Goal: Browse casually

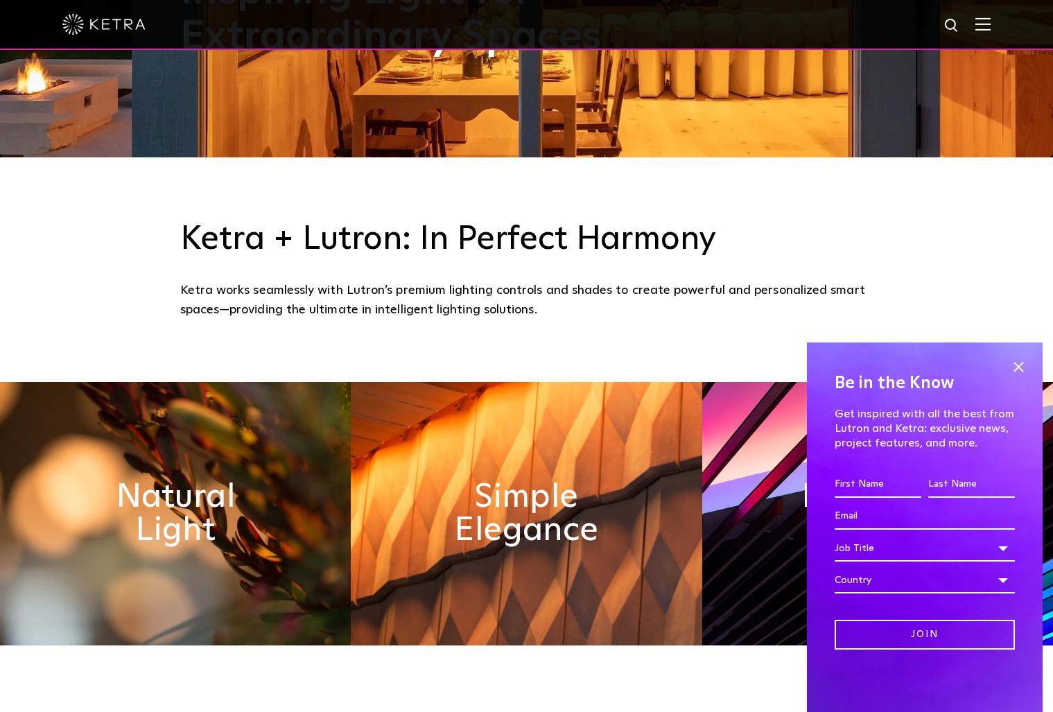
scroll to position [624, 0]
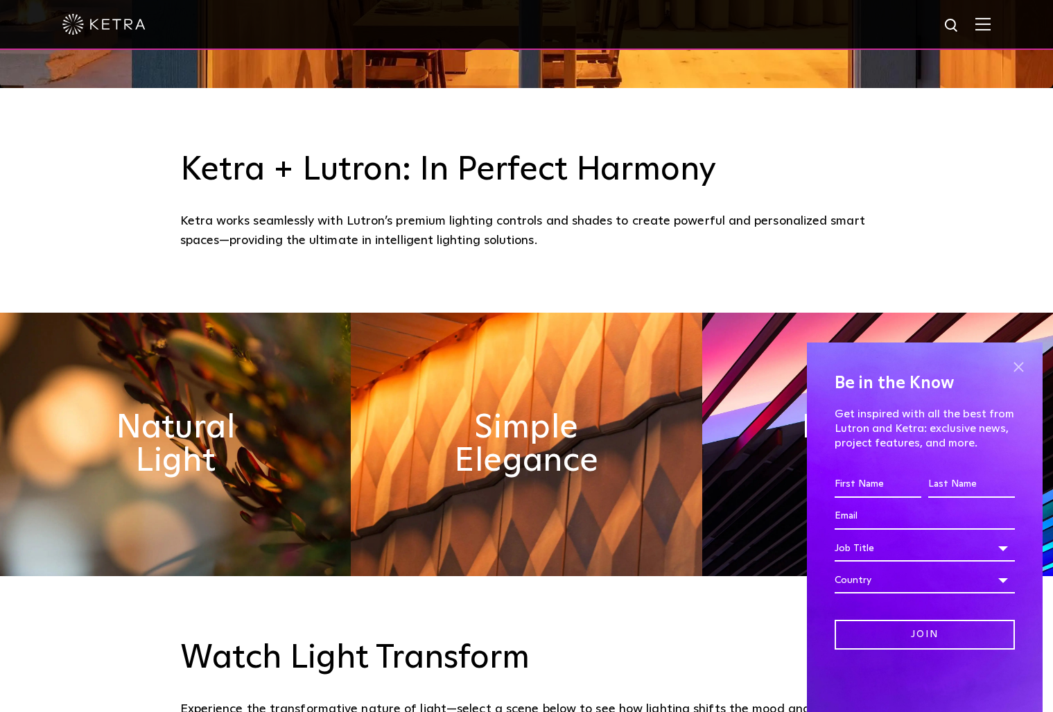
click at [1018, 365] on span at bounding box center [1018, 366] width 21 height 21
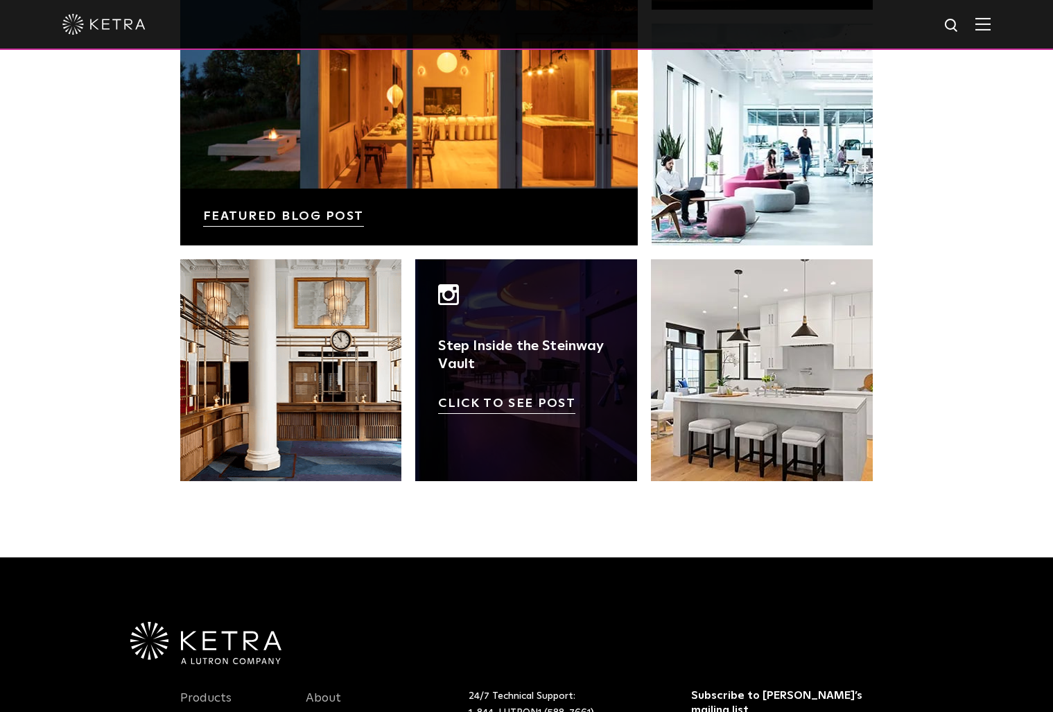
scroll to position [2842, 0]
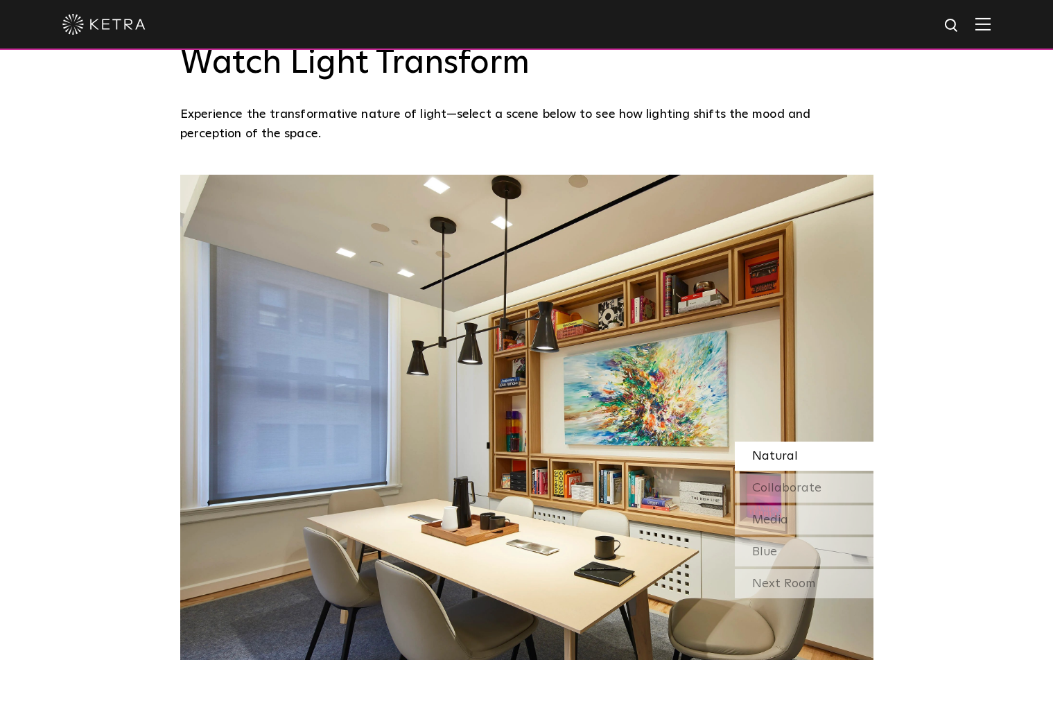
scroll to position [1248, 0]
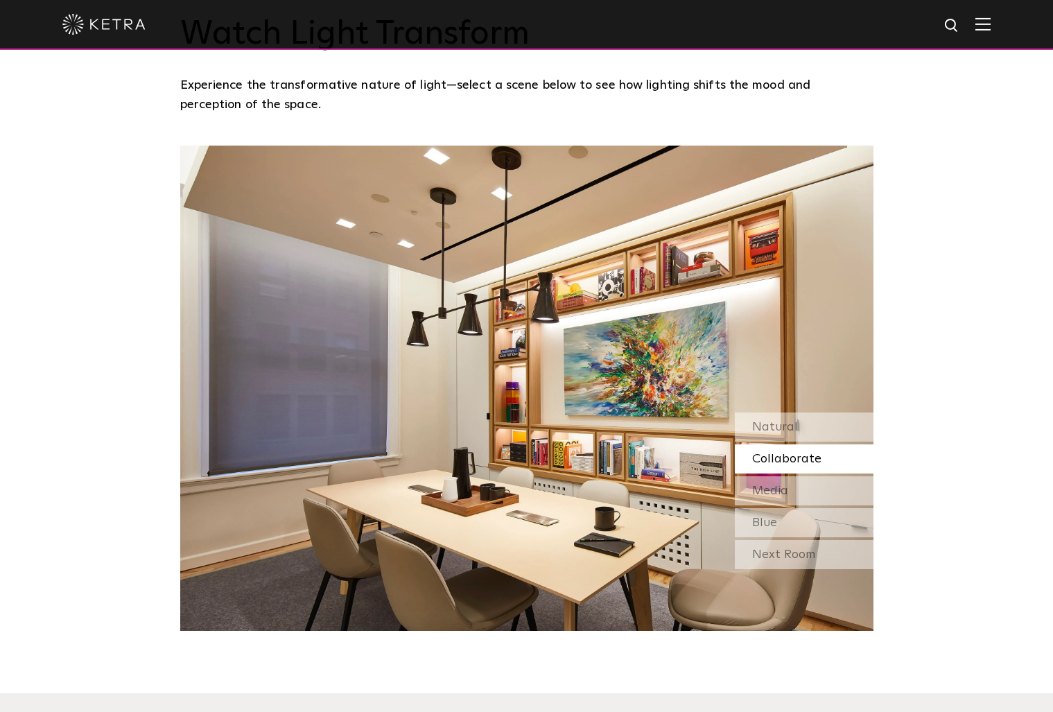
click at [781, 460] on span "Collaborate" at bounding box center [786, 459] width 69 height 12
click at [775, 494] on span "Media" at bounding box center [770, 491] width 36 height 12
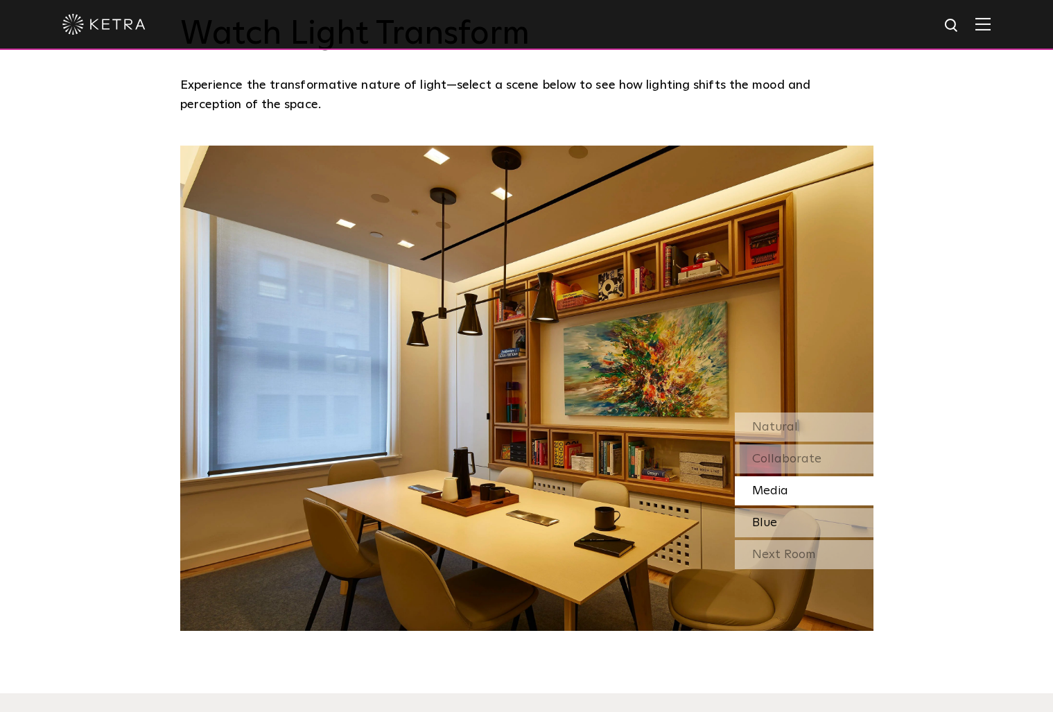
click at [799, 528] on div "Blue" at bounding box center [804, 522] width 139 height 29
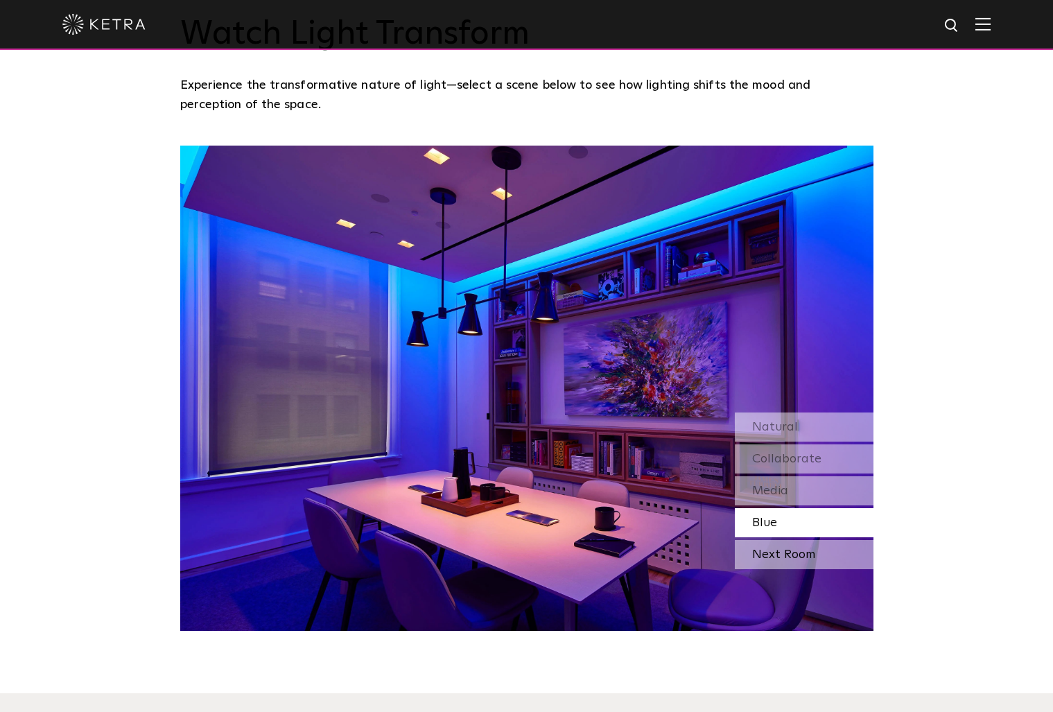
click at [801, 553] on div "Next Room" at bounding box center [804, 554] width 139 height 29
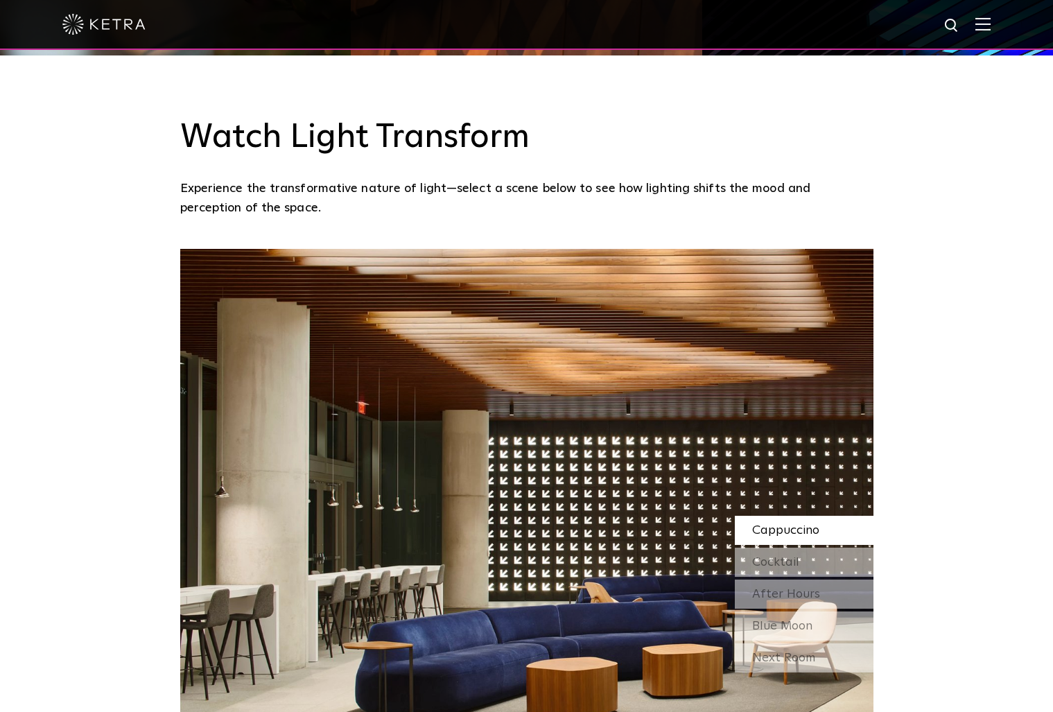
scroll to position [1179, 0]
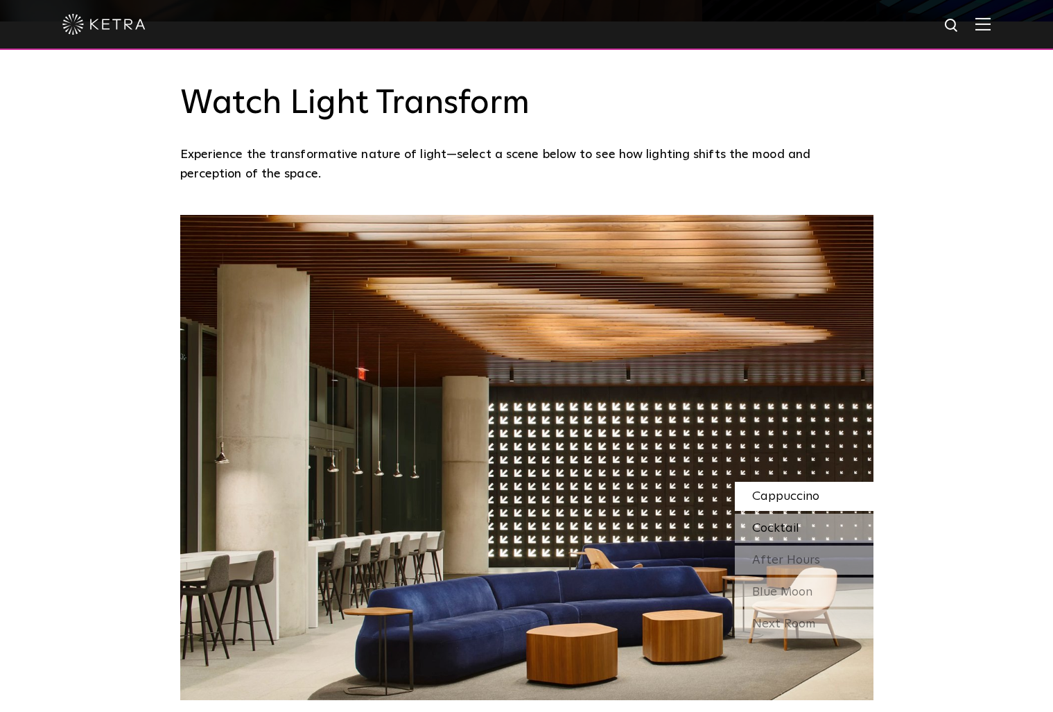
click at [829, 524] on div "Cocktail" at bounding box center [804, 528] width 139 height 29
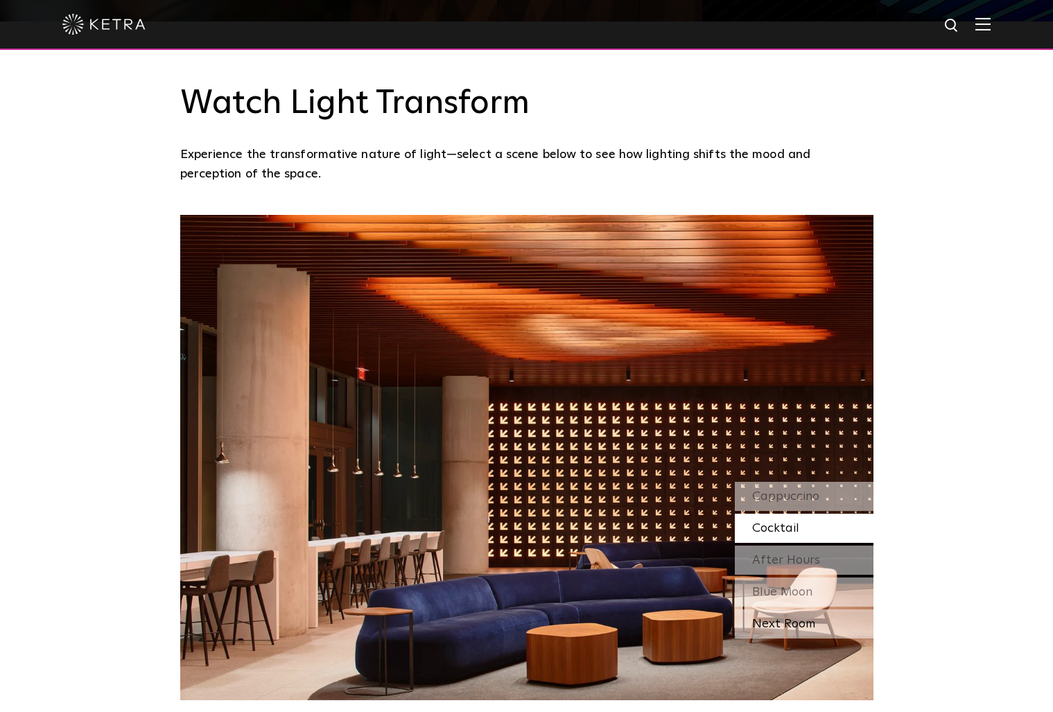
click at [833, 621] on div "Next Room" at bounding box center [804, 623] width 139 height 29
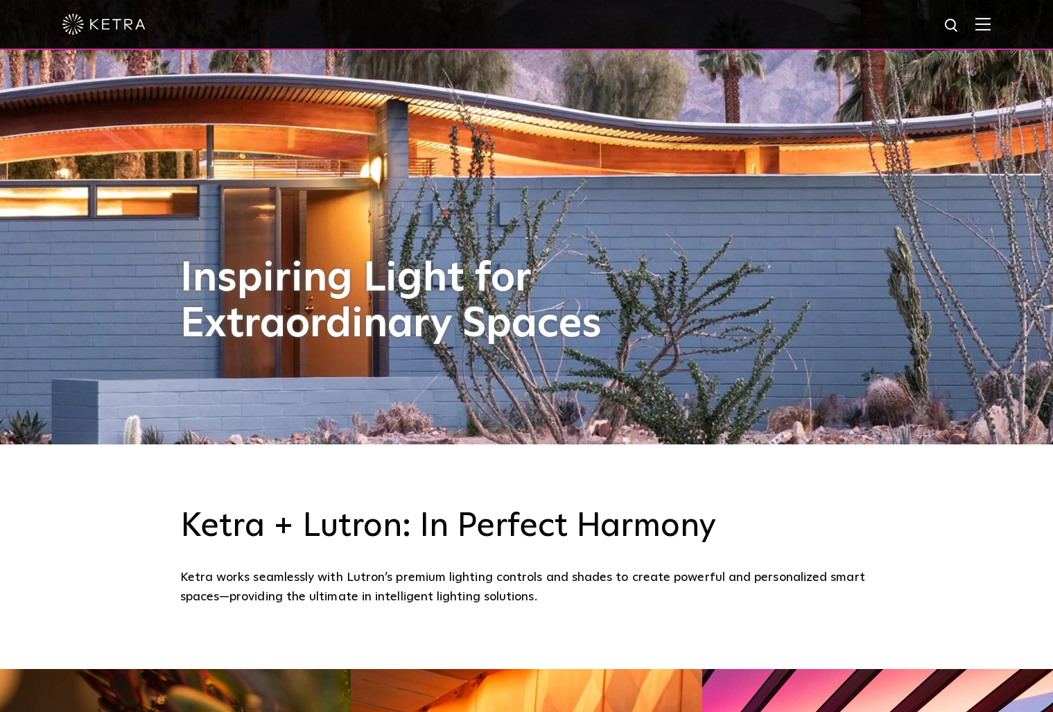
scroll to position [0, 0]
